Goal: Download file/media

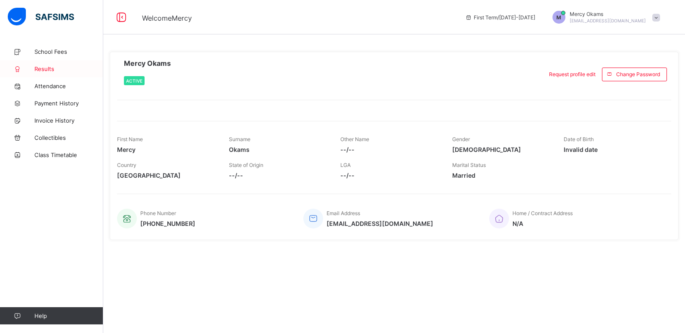
click at [41, 65] on span "Results" at bounding box center [68, 68] width 69 height 7
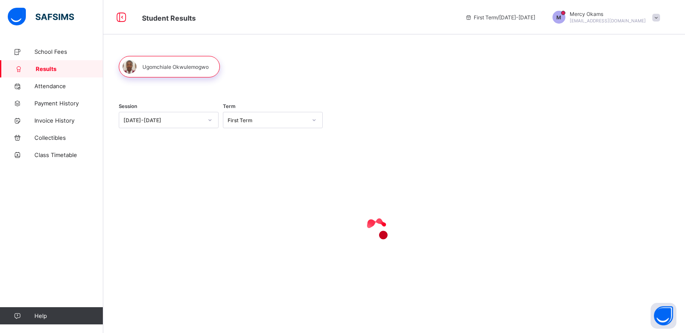
click at [210, 120] on icon at bounding box center [209, 120] width 5 height 9
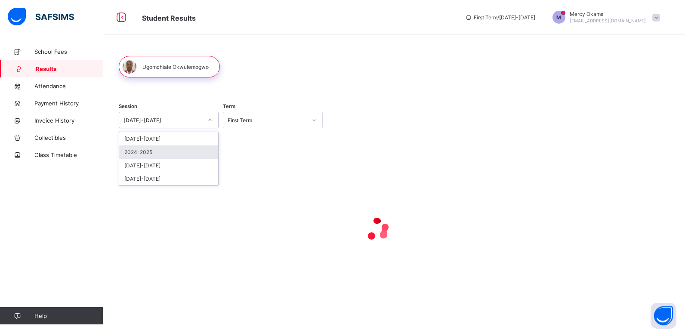
click at [200, 150] on div "2024-2025" at bounding box center [168, 151] width 99 height 13
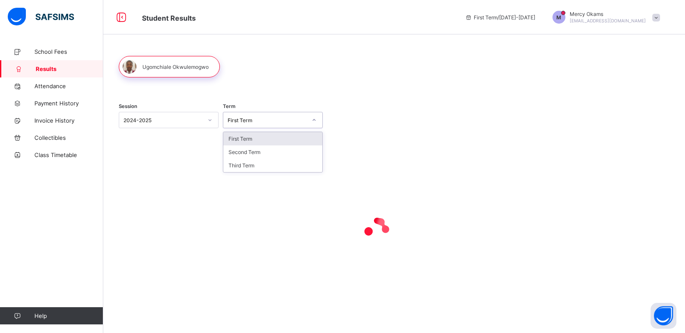
click at [314, 122] on icon at bounding box center [313, 120] width 5 height 9
click at [267, 138] on div "First Term" at bounding box center [272, 138] width 99 height 13
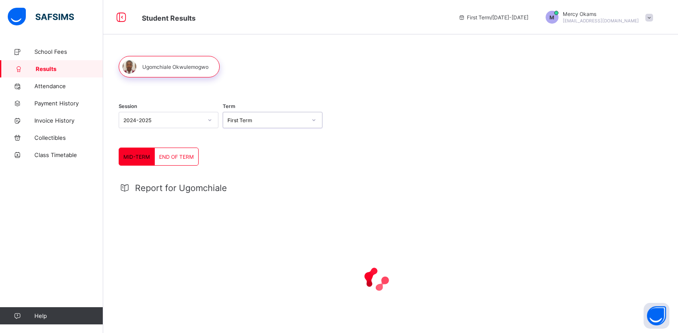
click at [166, 158] on span "END OF TERM" at bounding box center [176, 157] width 35 height 6
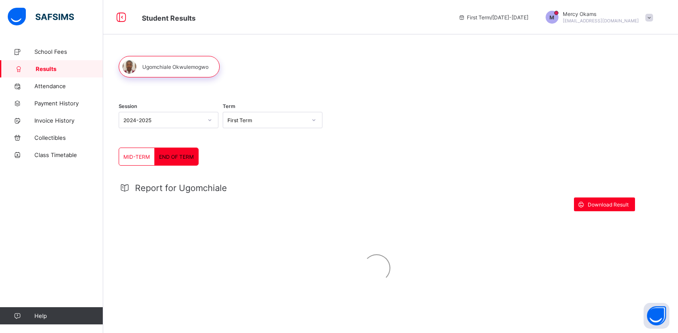
click at [166, 158] on span "END OF TERM" at bounding box center [176, 157] width 35 height 6
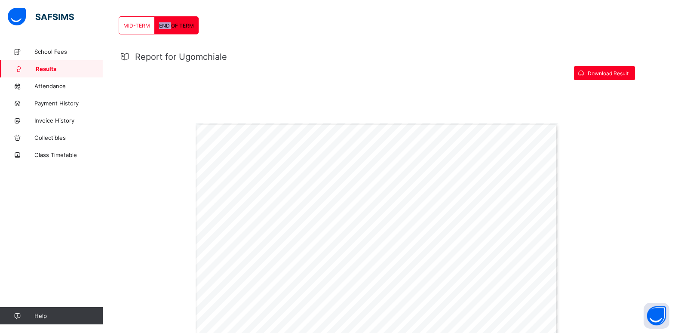
scroll to position [139, 0]
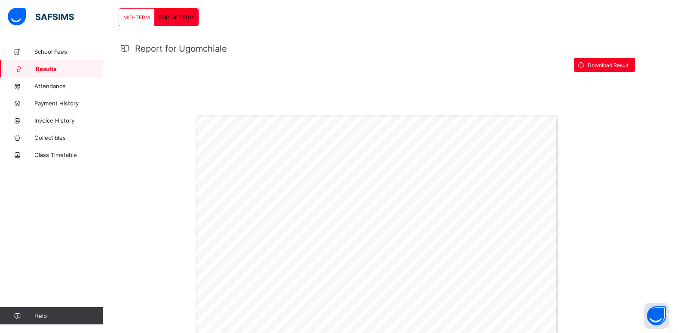
click at [259, 202] on span "46.0" at bounding box center [257, 203] width 6 height 3
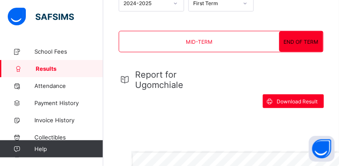
scroll to position [86, 0]
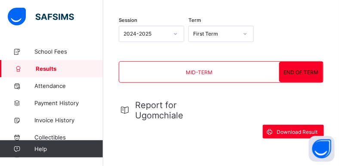
click at [186, 71] on div "MID-TERM" at bounding box center [199, 72] width 160 height 21
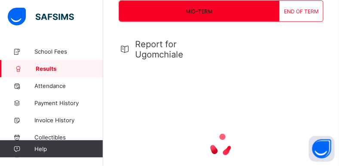
scroll to position [148, 0]
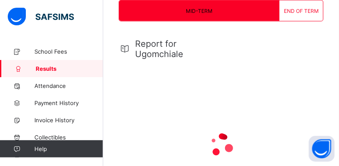
click at [292, 8] on span "END OF TERM" at bounding box center [301, 11] width 35 height 6
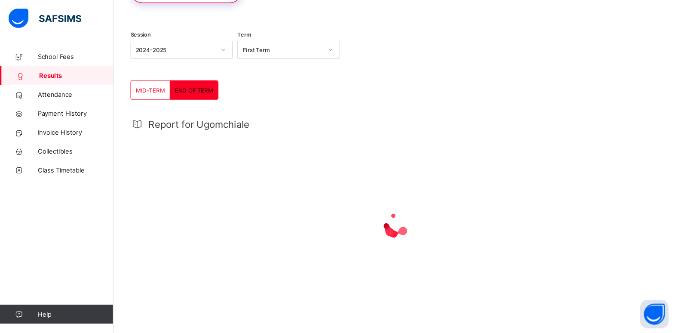
scroll to position [45, 0]
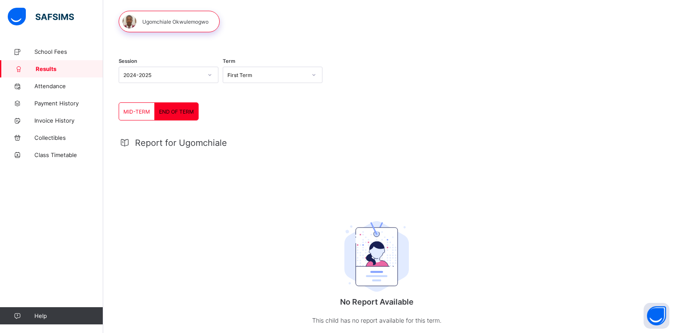
click at [190, 111] on span "END OF TERM" at bounding box center [176, 111] width 35 height 6
drag, startPoint x: 190, startPoint y: 111, endPoint x: 139, endPoint y: 112, distance: 51.2
click at [139, 112] on span "MID-TERM" at bounding box center [136, 111] width 27 height 6
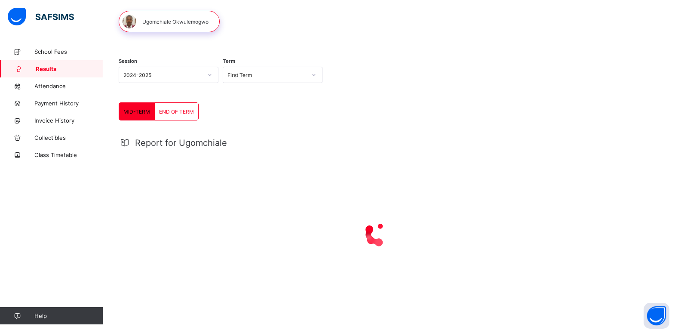
click at [169, 111] on span "END OF TERM" at bounding box center [176, 111] width 35 height 6
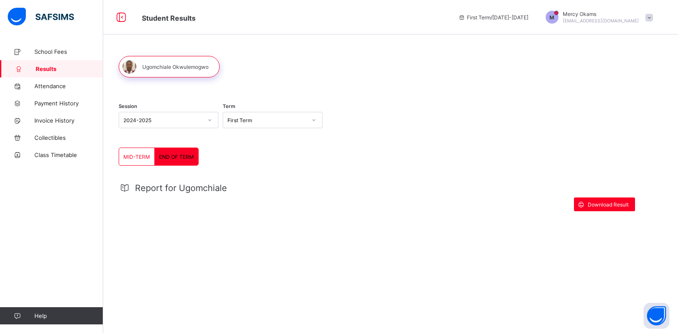
scroll to position [0, 0]
click at [624, 204] on span "Download Result" at bounding box center [608, 204] width 41 height 6
click at [301, 120] on div "First Term" at bounding box center [266, 120] width 79 height 6
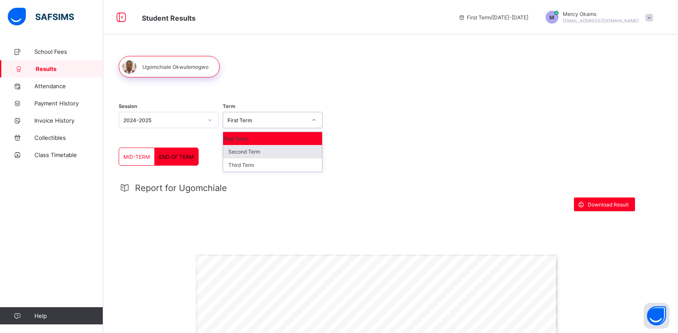
click at [296, 148] on div "Second Term" at bounding box center [272, 151] width 99 height 13
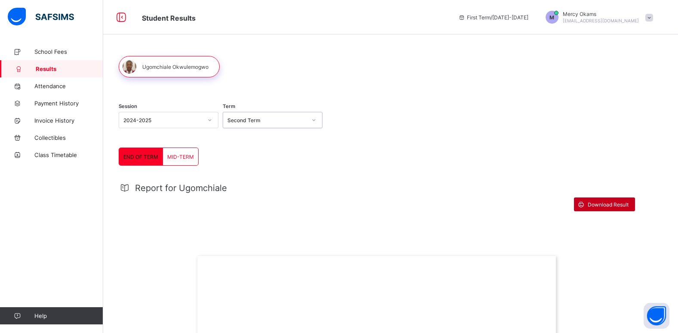
click at [603, 203] on span "Download Result" at bounding box center [608, 204] width 41 height 6
click at [317, 120] on div at bounding box center [314, 120] width 15 height 14
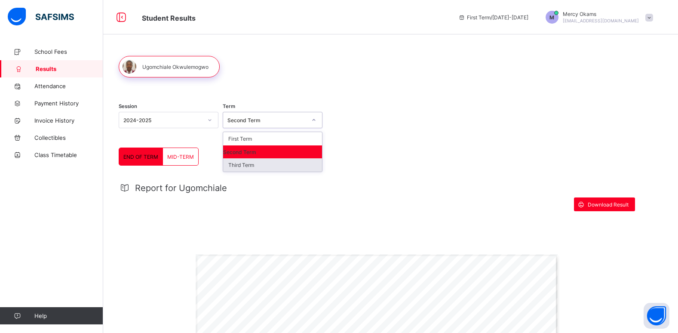
click at [293, 165] on div "Third Term" at bounding box center [272, 164] width 99 height 13
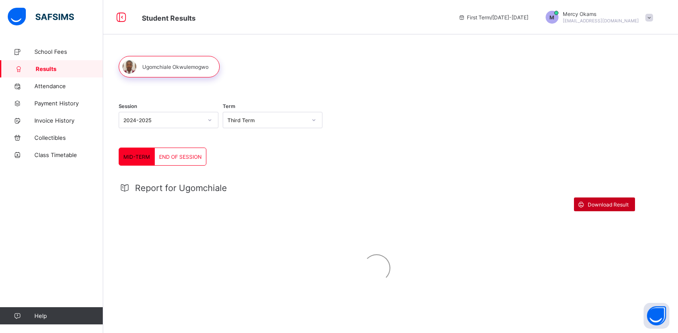
click at [596, 207] on span "Download Result" at bounding box center [608, 204] width 41 height 6
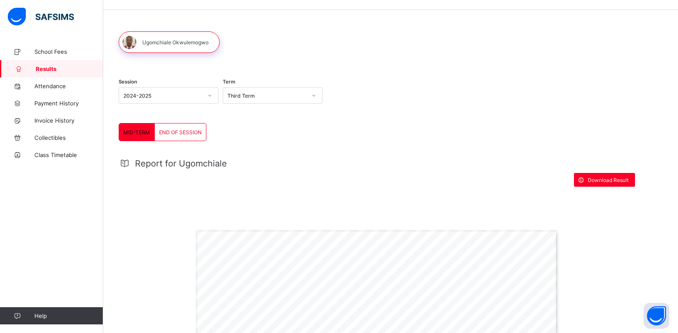
scroll to position [25, 0]
click at [176, 125] on div "END OF SESSION" at bounding box center [180, 131] width 51 height 17
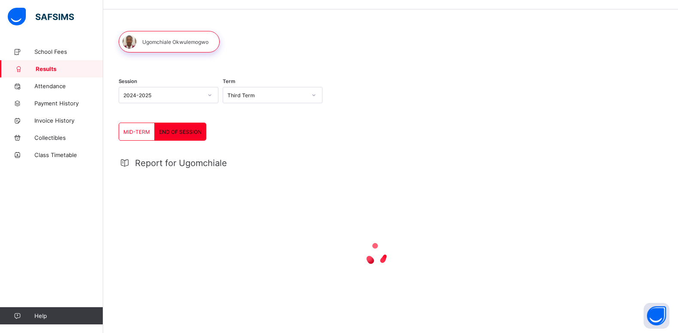
scroll to position [0, 0]
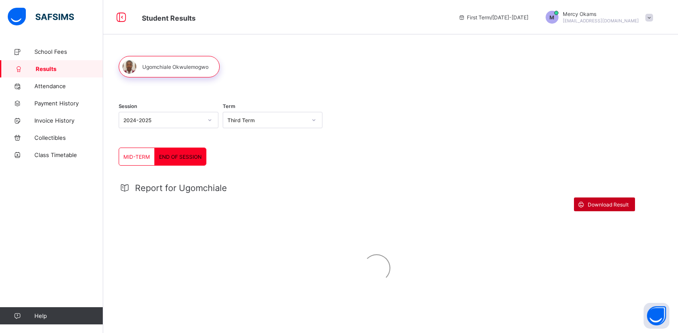
click at [584, 203] on icon at bounding box center [581, 204] width 9 height 8
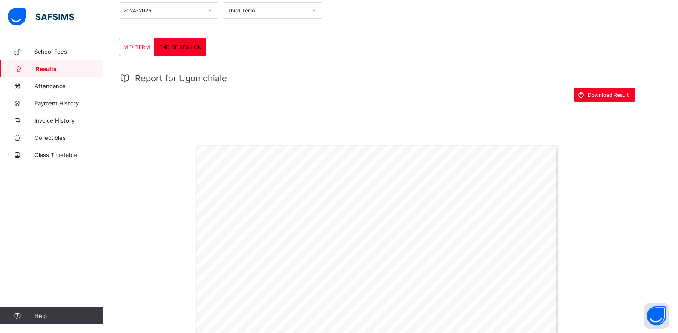
scroll to position [107, 0]
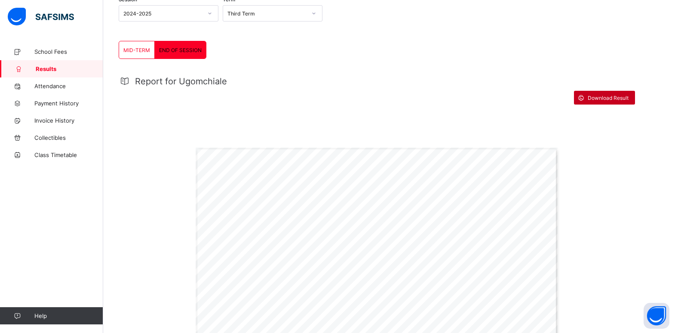
click at [612, 100] on span "Download Result" at bounding box center [608, 98] width 41 height 6
